Goal: Information Seeking & Learning: Learn about a topic

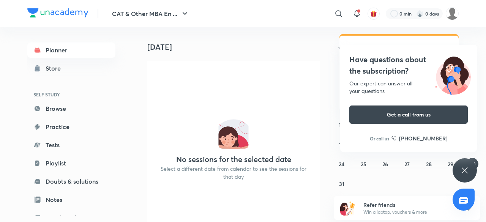
click at [467, 168] on icon at bounding box center [464, 170] width 9 height 9
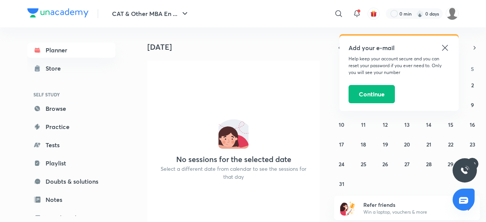
click at [444, 46] on icon at bounding box center [444, 47] width 9 height 9
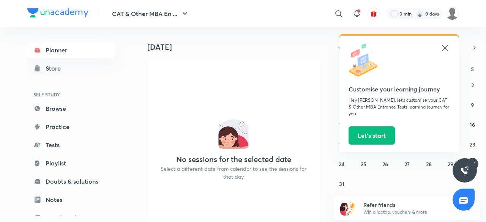
click at [444, 46] on icon at bounding box center [444, 47] width 9 height 9
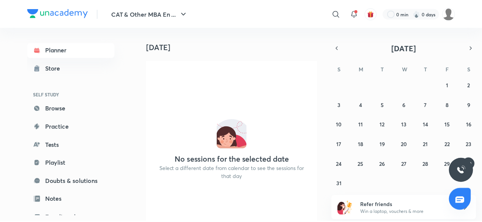
scroll to position [83, 0]
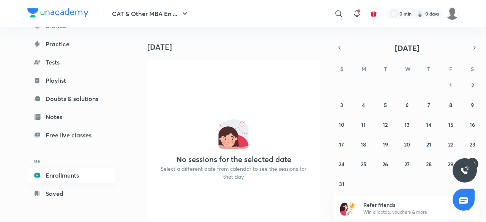
click at [79, 177] on link "Enrollments" at bounding box center [71, 175] width 88 height 15
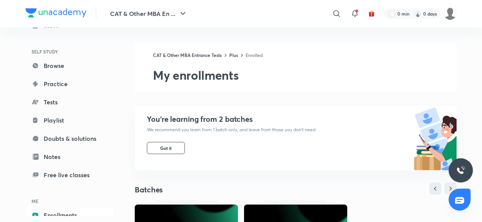
scroll to position [83, 0]
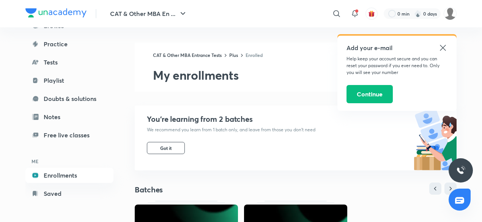
click at [443, 47] on icon at bounding box center [443, 48] width 6 height 6
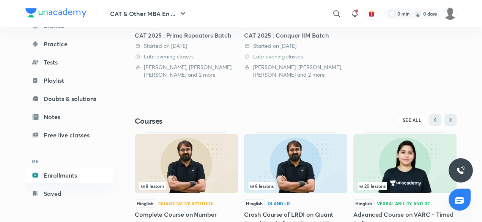
scroll to position [250, 0]
click at [412, 120] on span "SEE ALL" at bounding box center [412, 119] width 19 height 5
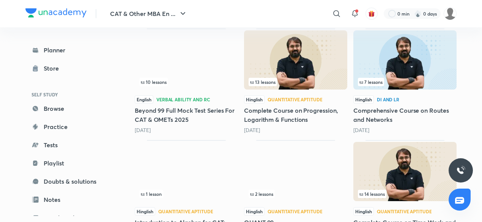
scroll to position [387, 0]
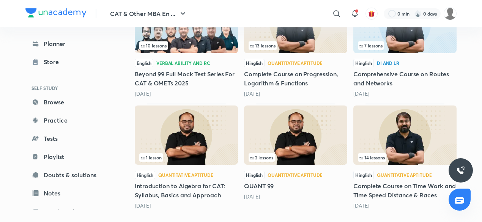
click at [410, 138] on img at bounding box center [405, 135] width 103 height 59
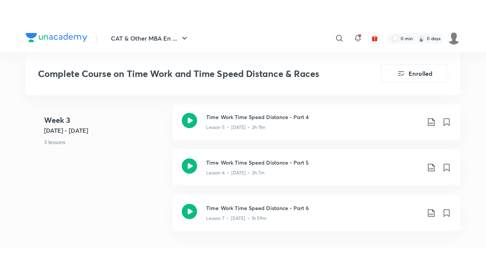
scroll to position [726, 0]
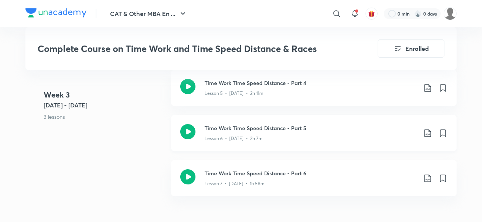
click at [186, 131] on icon at bounding box center [187, 131] width 15 height 15
click at [190, 175] on icon at bounding box center [187, 176] width 15 height 15
